Goal: Transaction & Acquisition: Purchase product/service

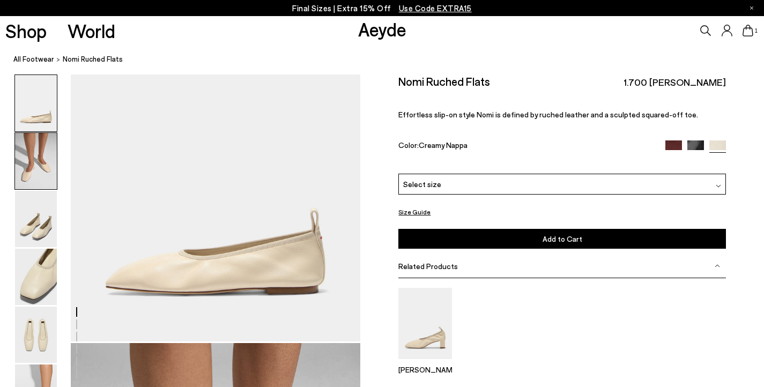
click at [50, 173] on img at bounding box center [36, 161] width 42 height 56
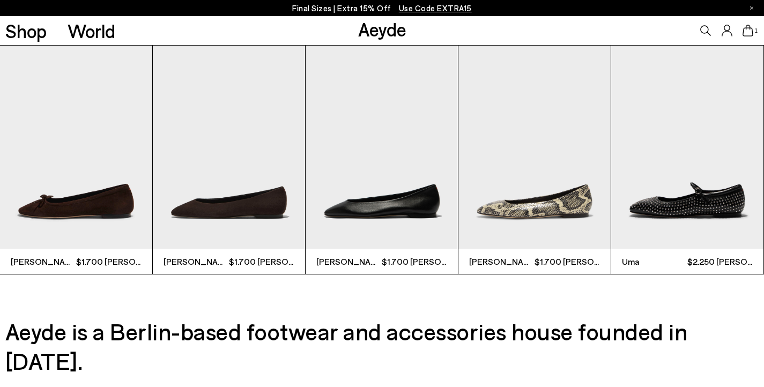
scroll to position [2687, 0]
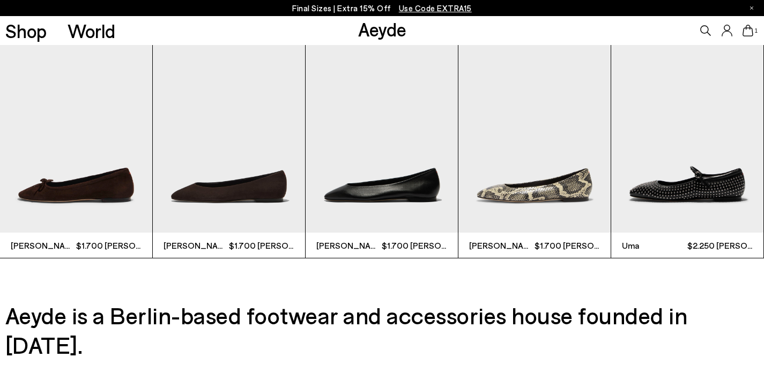
click at [674, 169] on img "5 / 9" at bounding box center [687, 130] width 152 height 203
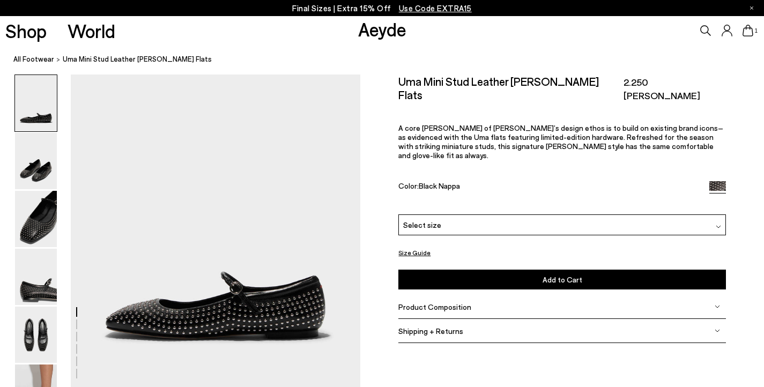
click at [674, 215] on div "Select size" at bounding box center [561, 225] width 327 height 21
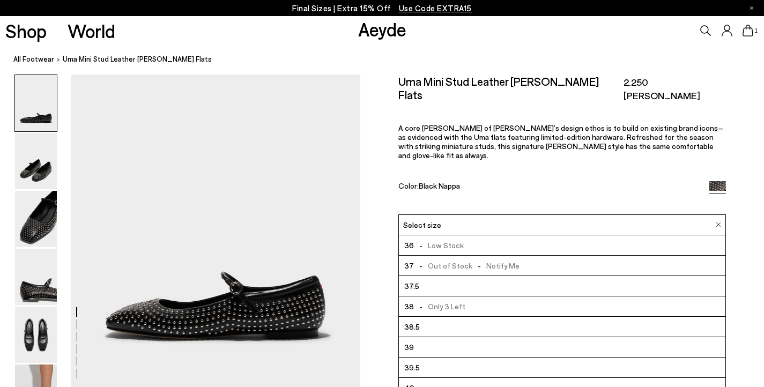
scroll to position [61, 0]
